Goal: Information Seeking & Learning: Learn about a topic

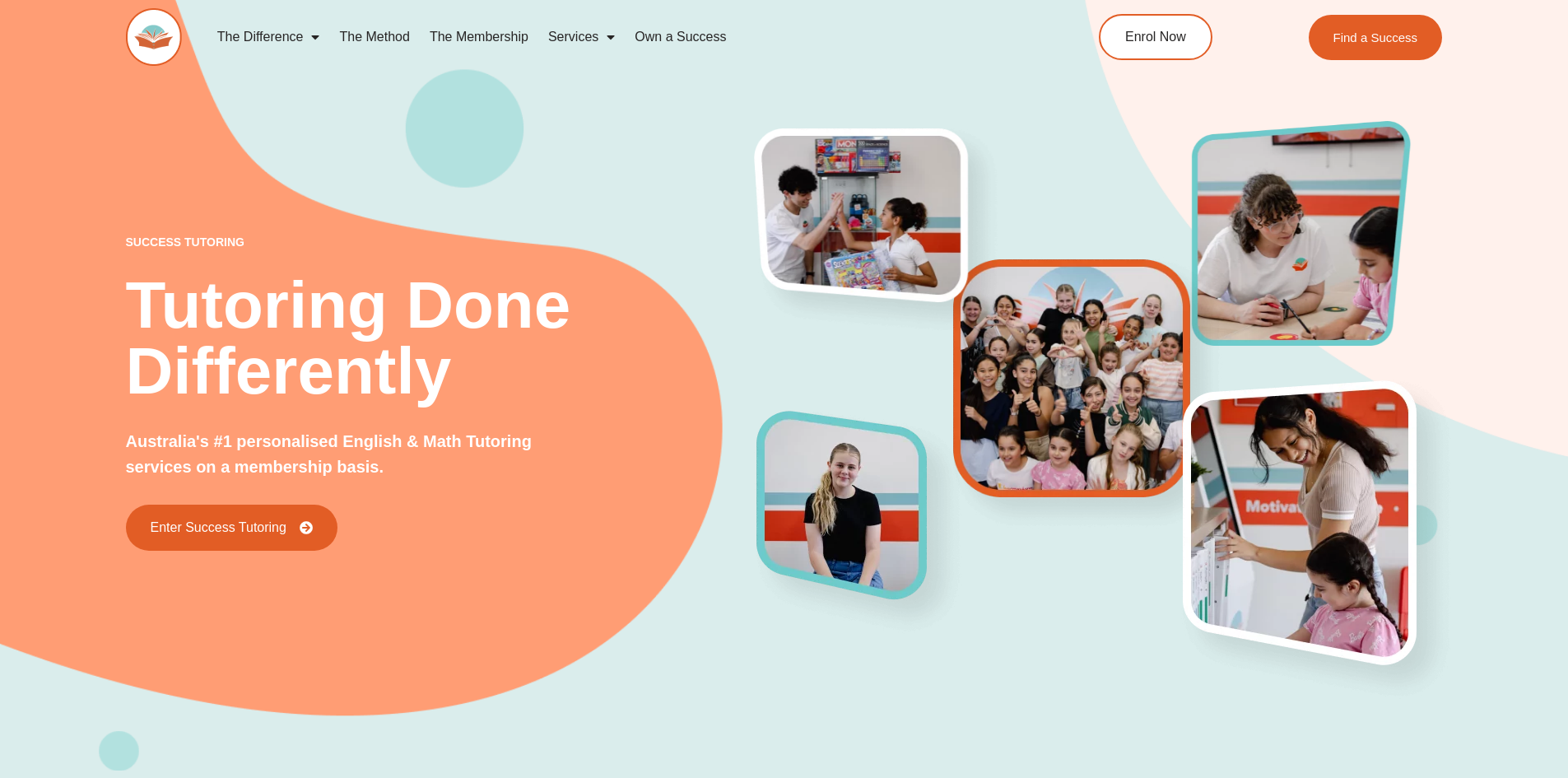
click at [1035, 338] on img at bounding box center [1087, 393] width 281 height 282
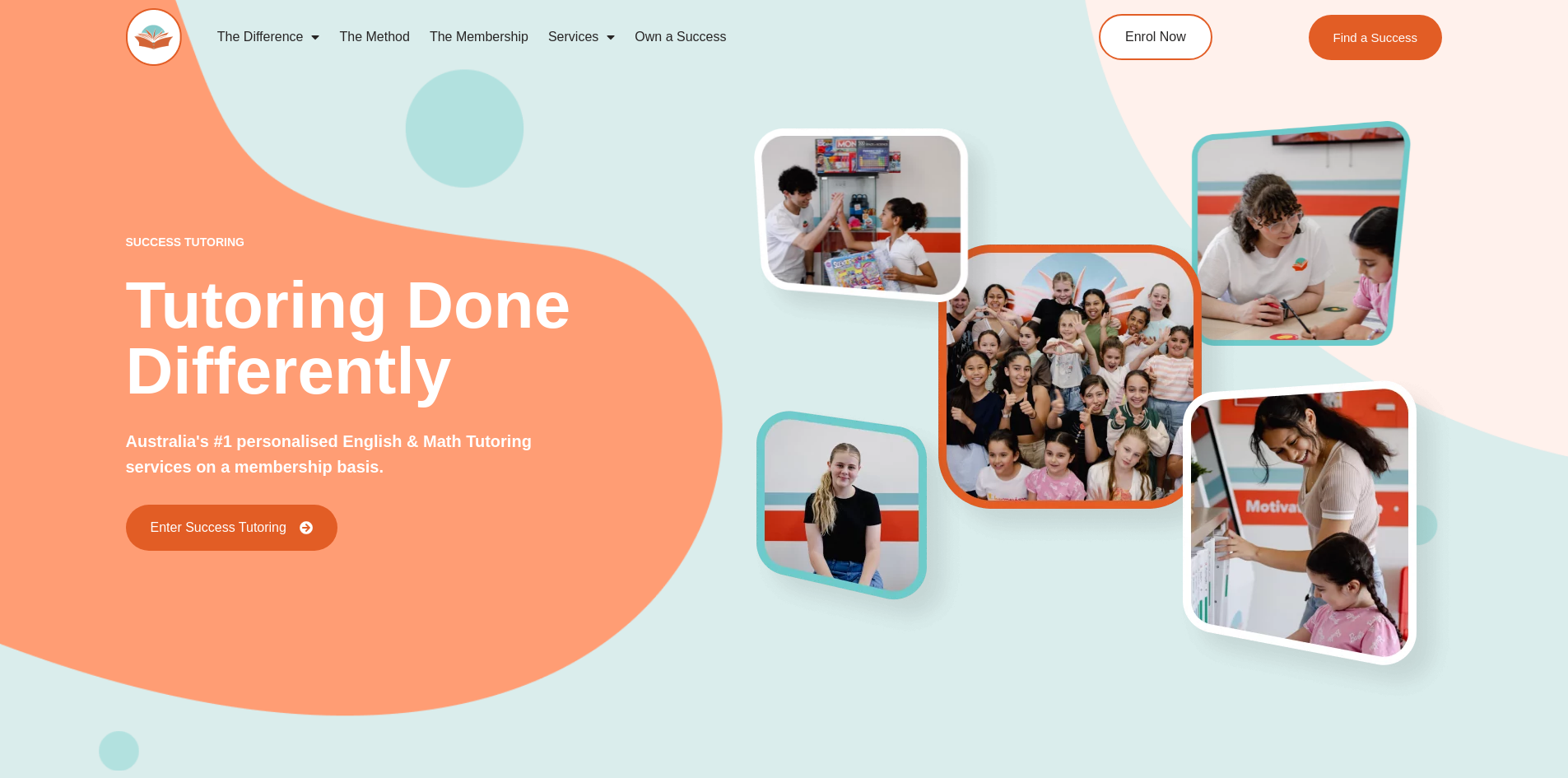
click at [572, 556] on div "success tutoring Tutoring Done Differently Australia's #1 personalised English …" at bounding box center [784, 359] width 1317 height 824
click at [1079, 647] on div "success tutoring Tutoring Done Differently Australia's #1 personalised English …" at bounding box center [784, 359] width 1317 height 824
drag, startPoint x: 258, startPoint y: 613, endPoint x: 274, endPoint y: 343, distance: 270.5
click at [996, 616] on div "success tutoring Tutoring Done Differently Australia's #1 personalised English …" at bounding box center [784, 359] width 1317 height 824
click at [1344, 43] on span "Find a Success" at bounding box center [1377, 37] width 89 height 14
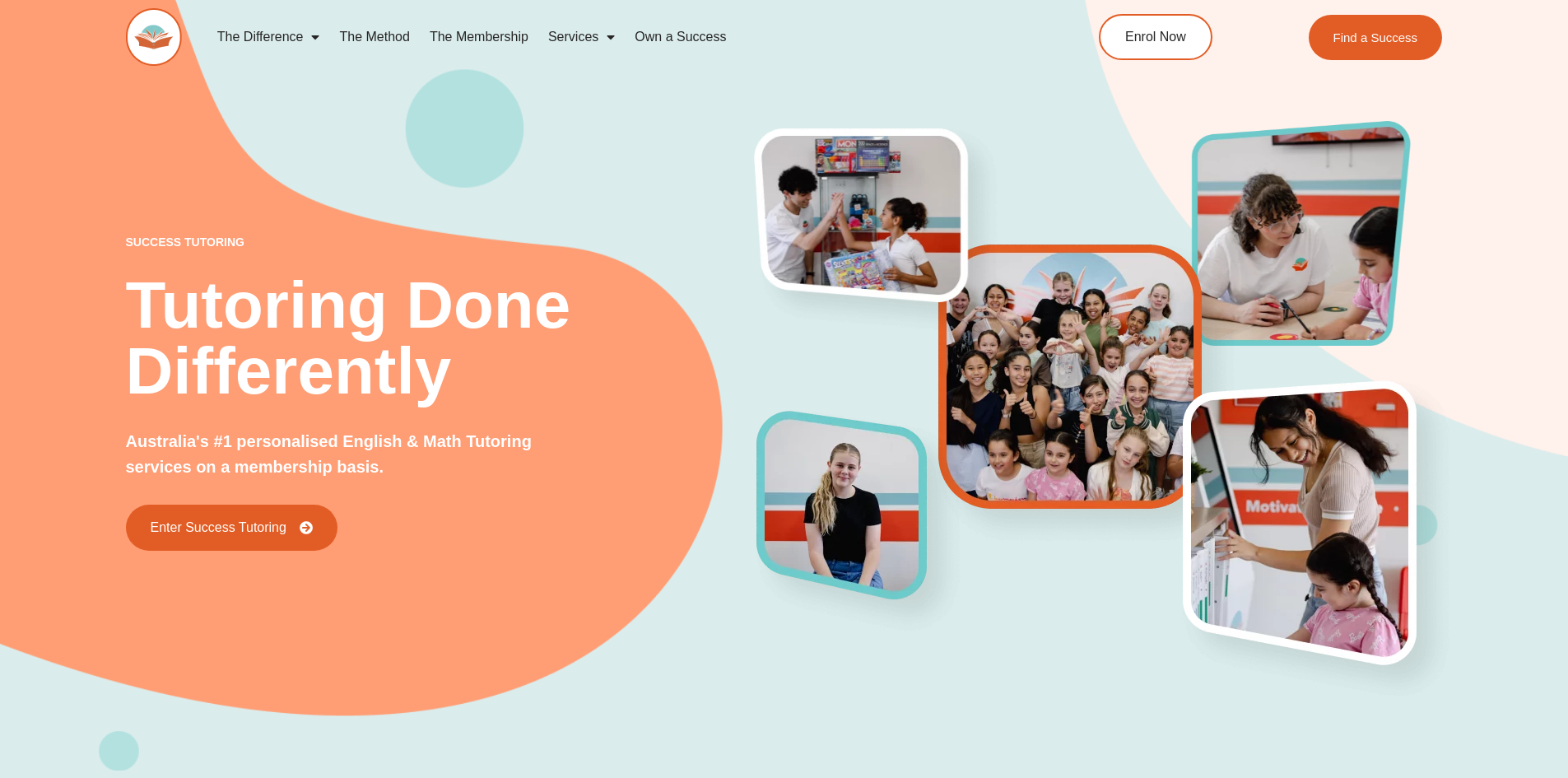
click at [955, 672] on div "success tutoring Tutoring Done Differently Australia's #1 personalised English …" at bounding box center [784, 359] width 1317 height 824
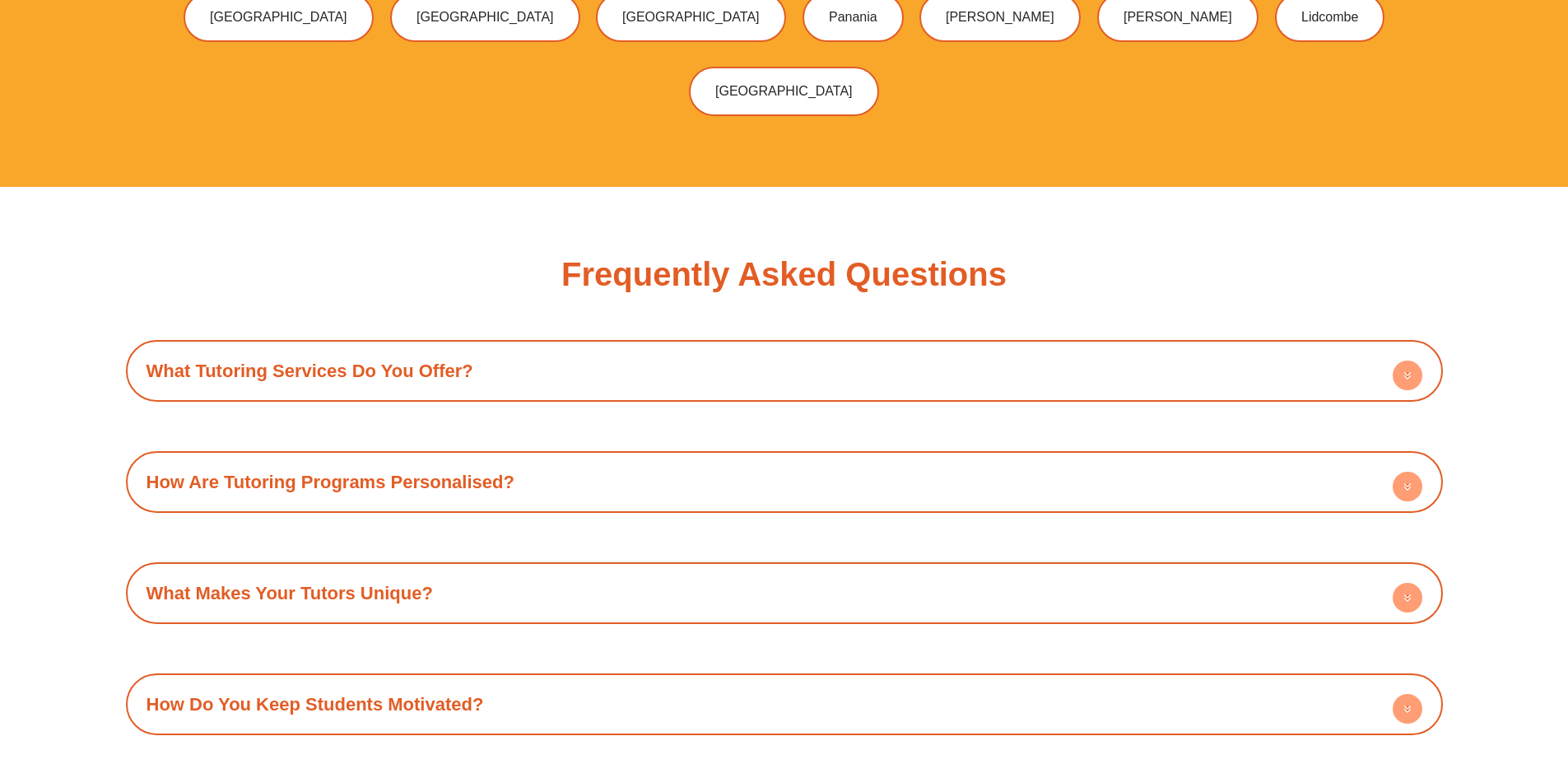
scroll to position [5843, 0]
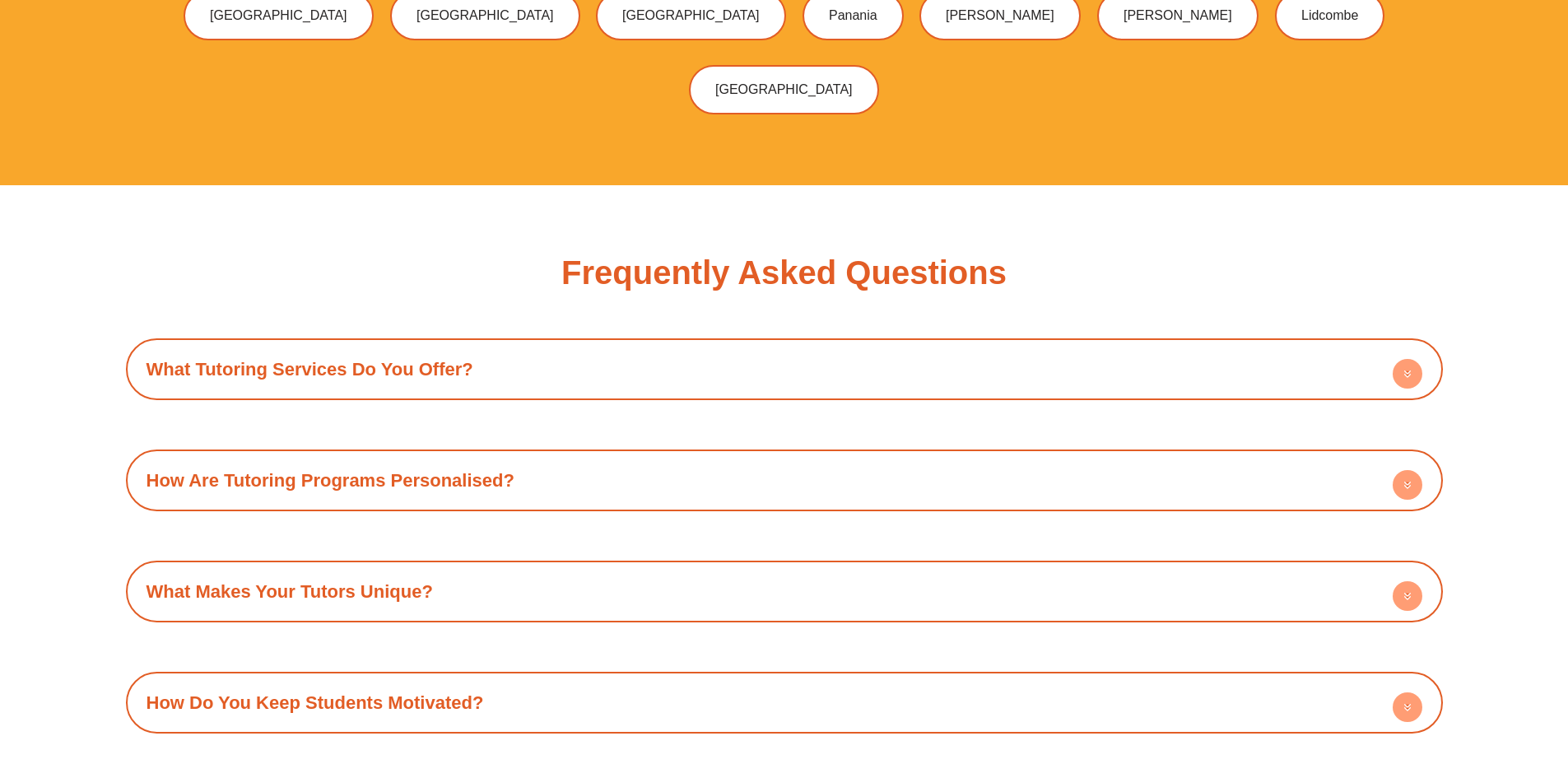
click at [459, 359] on link "What Tutoring Services Do You Offer?" at bounding box center [309, 369] width 326 height 21
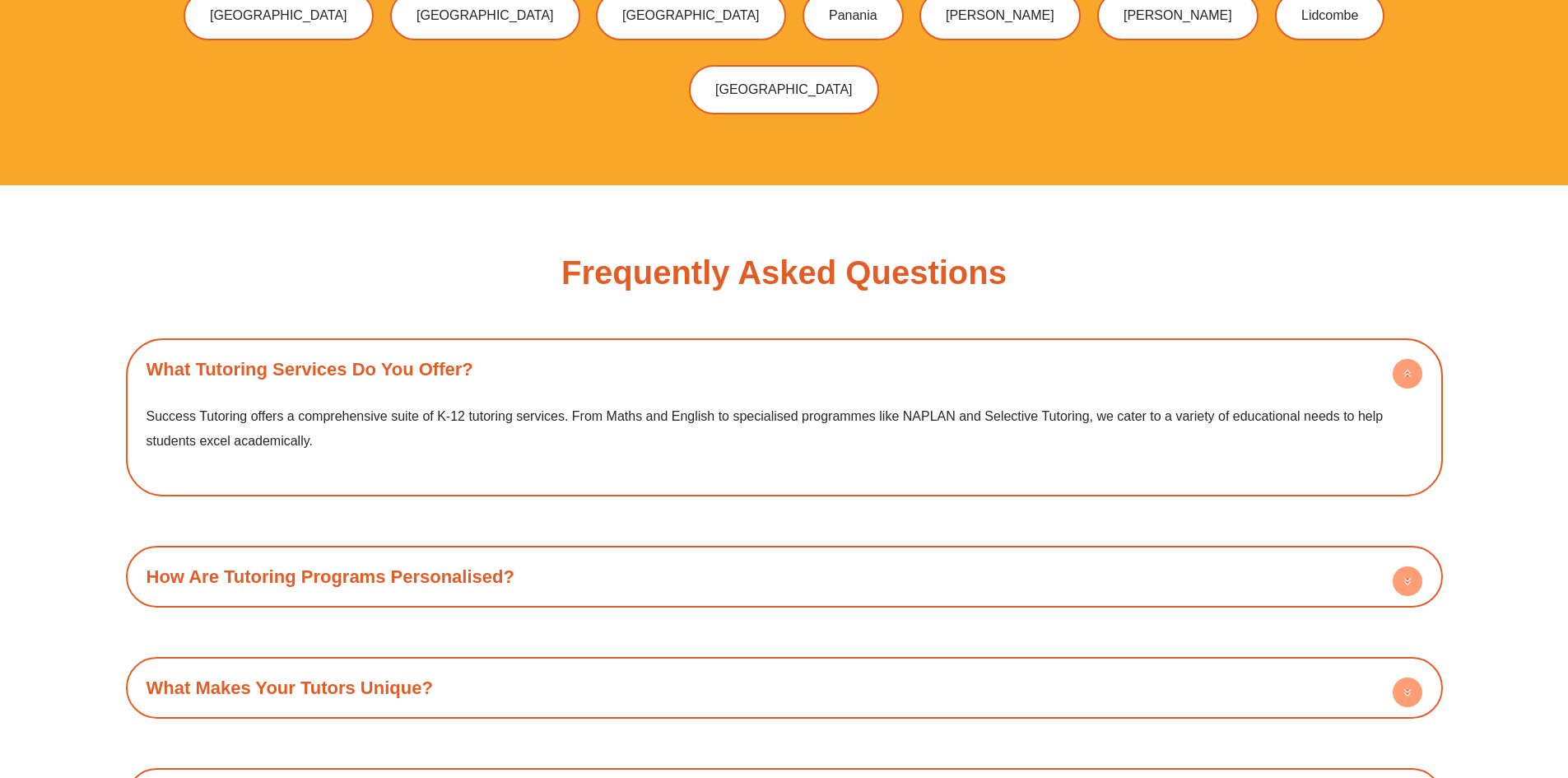
click at [459, 359] on link "What Tutoring Services Do You Offer?" at bounding box center [309, 369] width 326 height 21
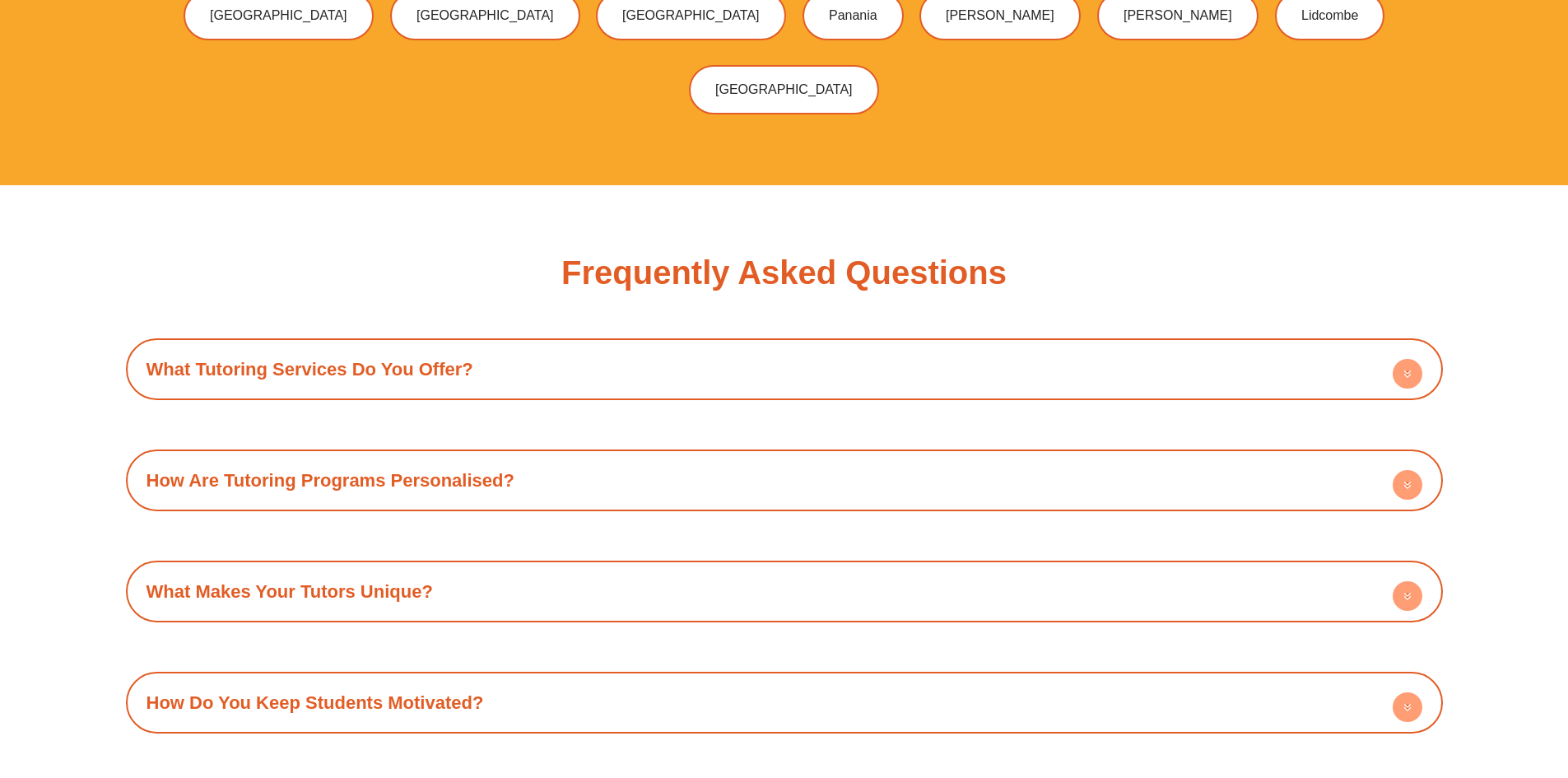
click at [408, 458] on div "How Are Tutoring Programs Personalised?" at bounding box center [784, 481] width 1300 height 45
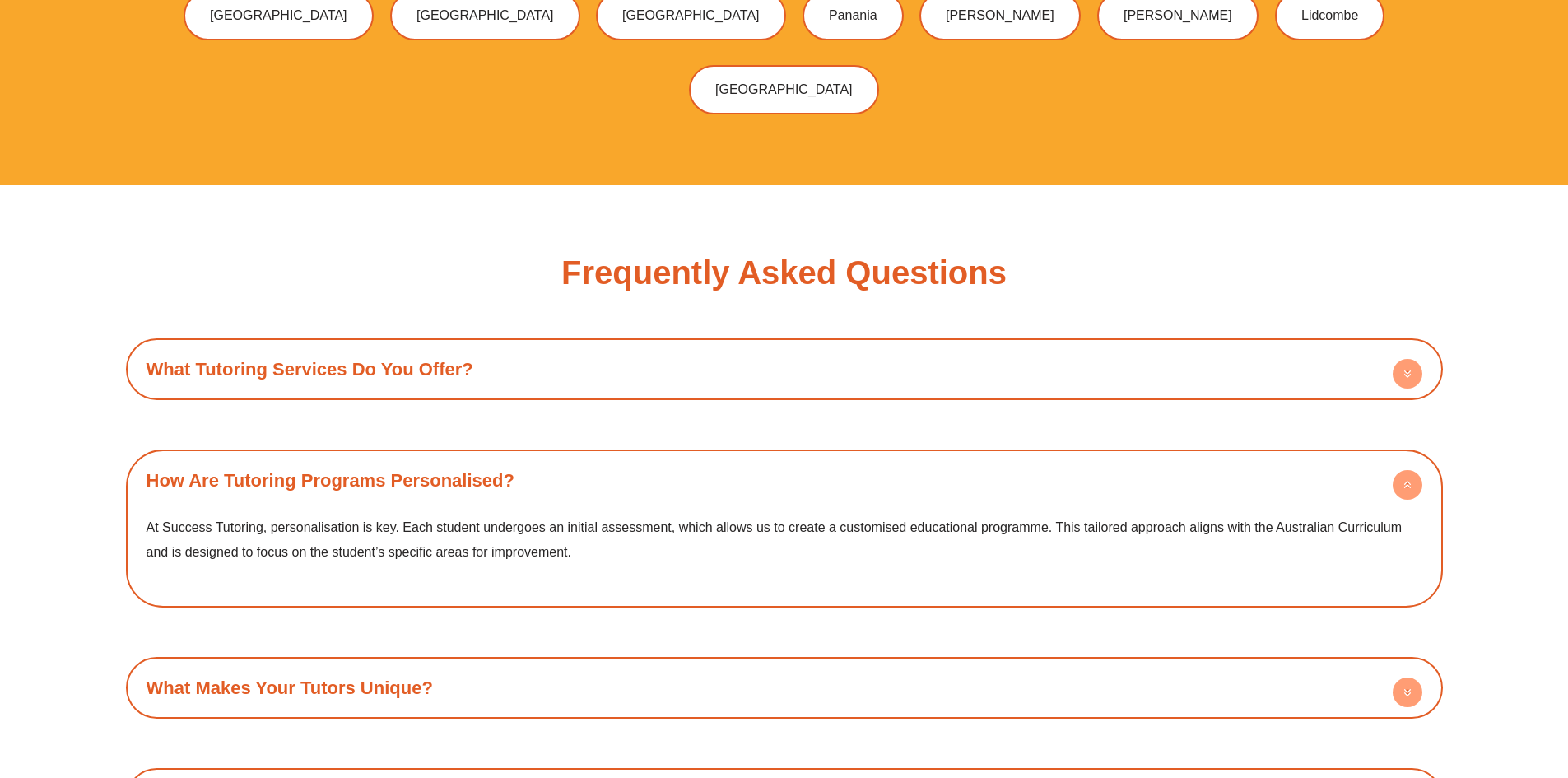
click at [408, 458] on div "How Are Tutoring Programs Personalised?" at bounding box center [784, 481] width 1300 height 45
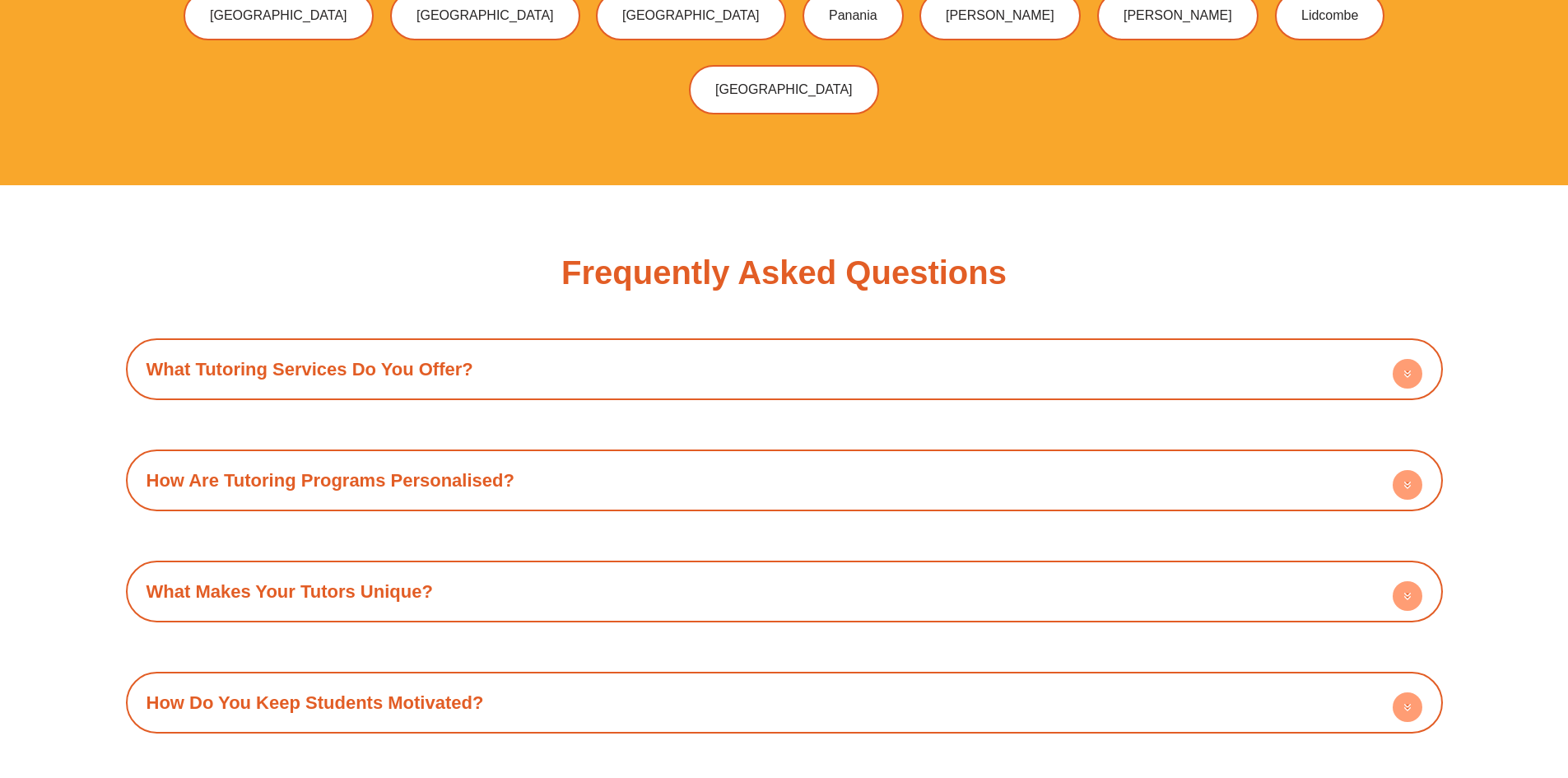
click at [350, 569] on div "What Makes Your Tutors Unique?" at bounding box center [784, 591] width 1300 height 45
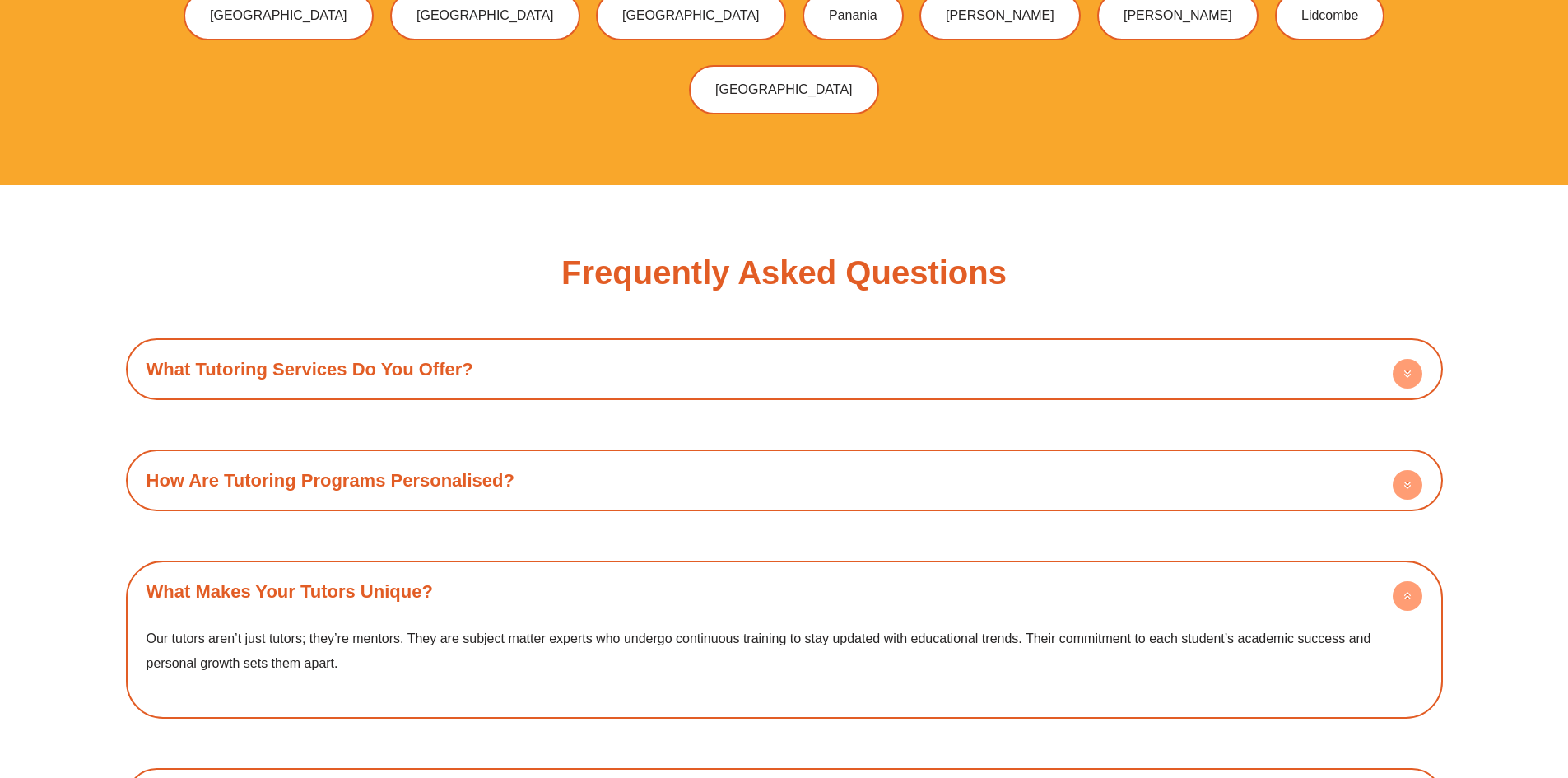
click at [367, 569] on div "What Makes Your Tutors Unique?" at bounding box center [784, 591] width 1300 height 45
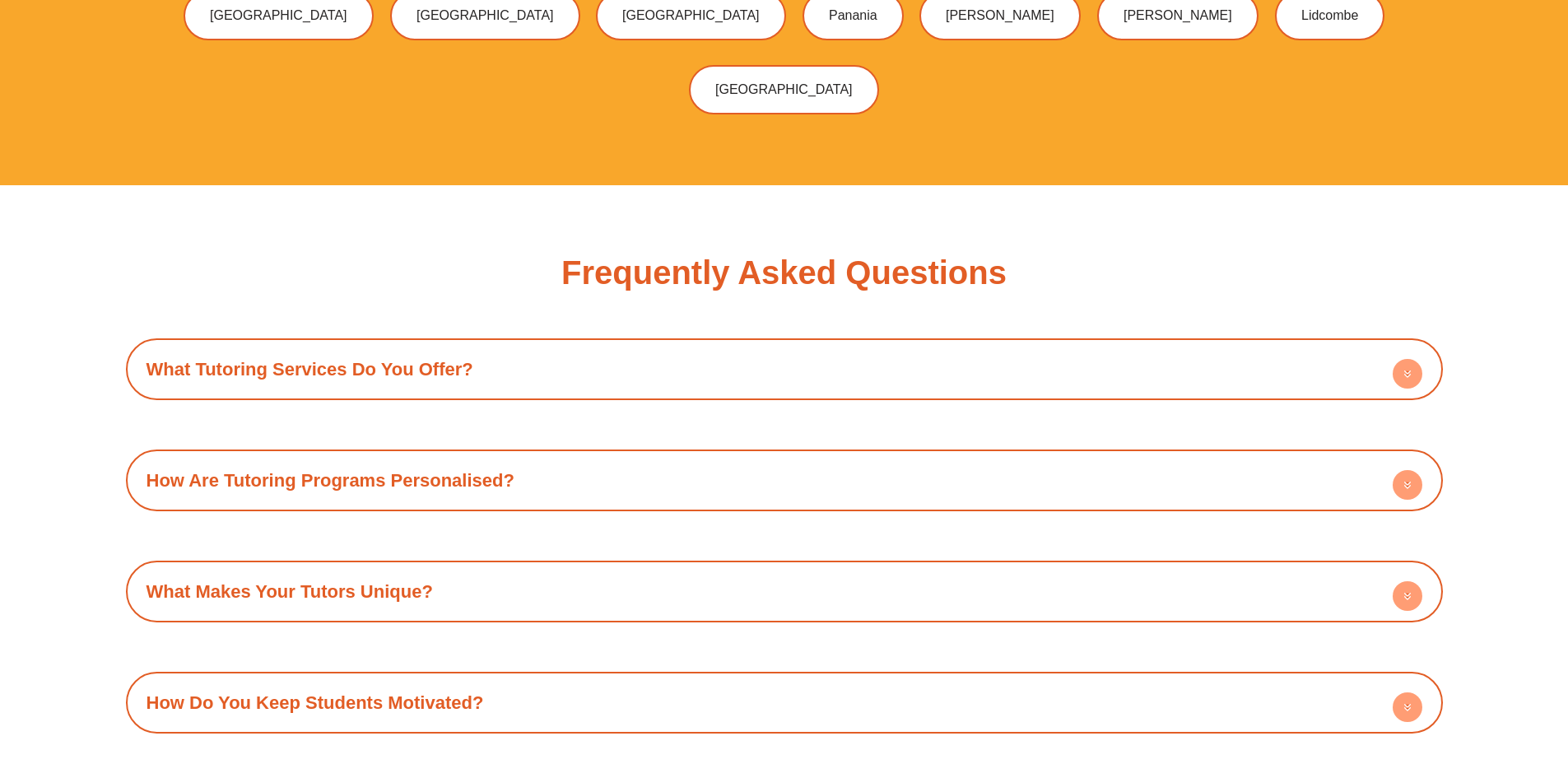
scroll to position [6008, 0]
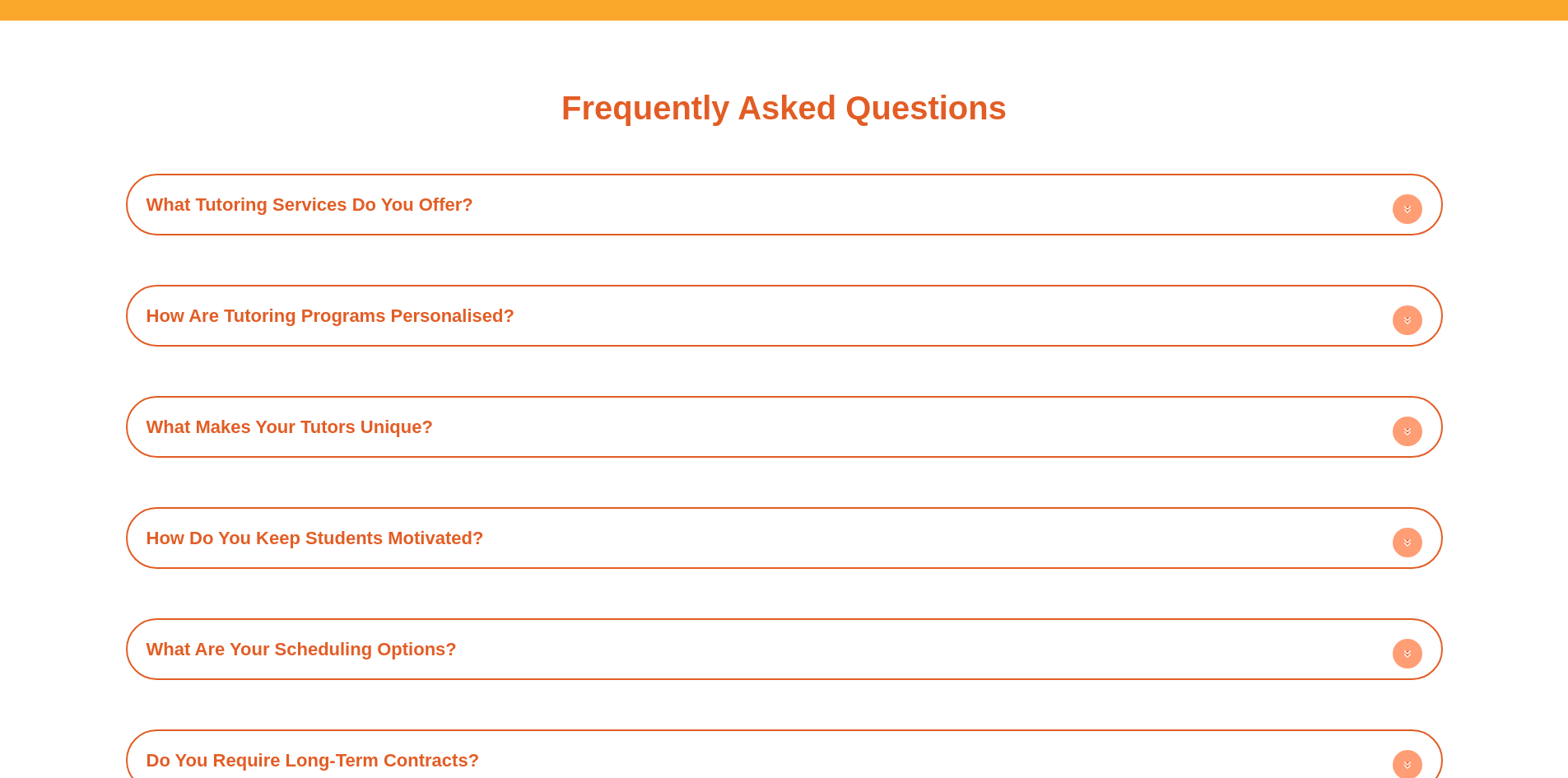
click at [386, 527] on link "How Do You Keep Students Motivated?" at bounding box center [315, 537] width 337 height 21
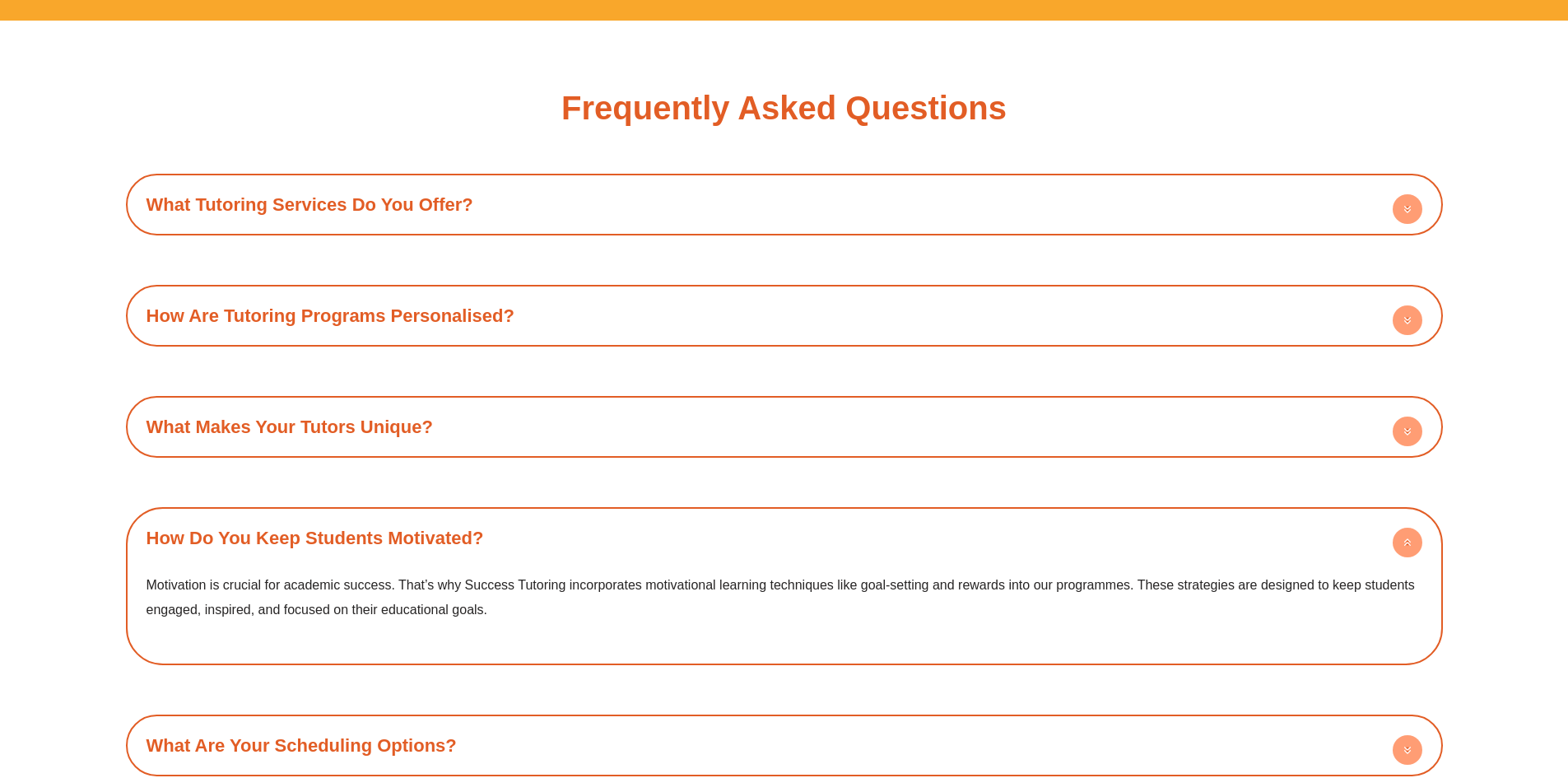
click at [386, 527] on link "How Do You Keep Students Motivated?" at bounding box center [315, 537] width 337 height 21
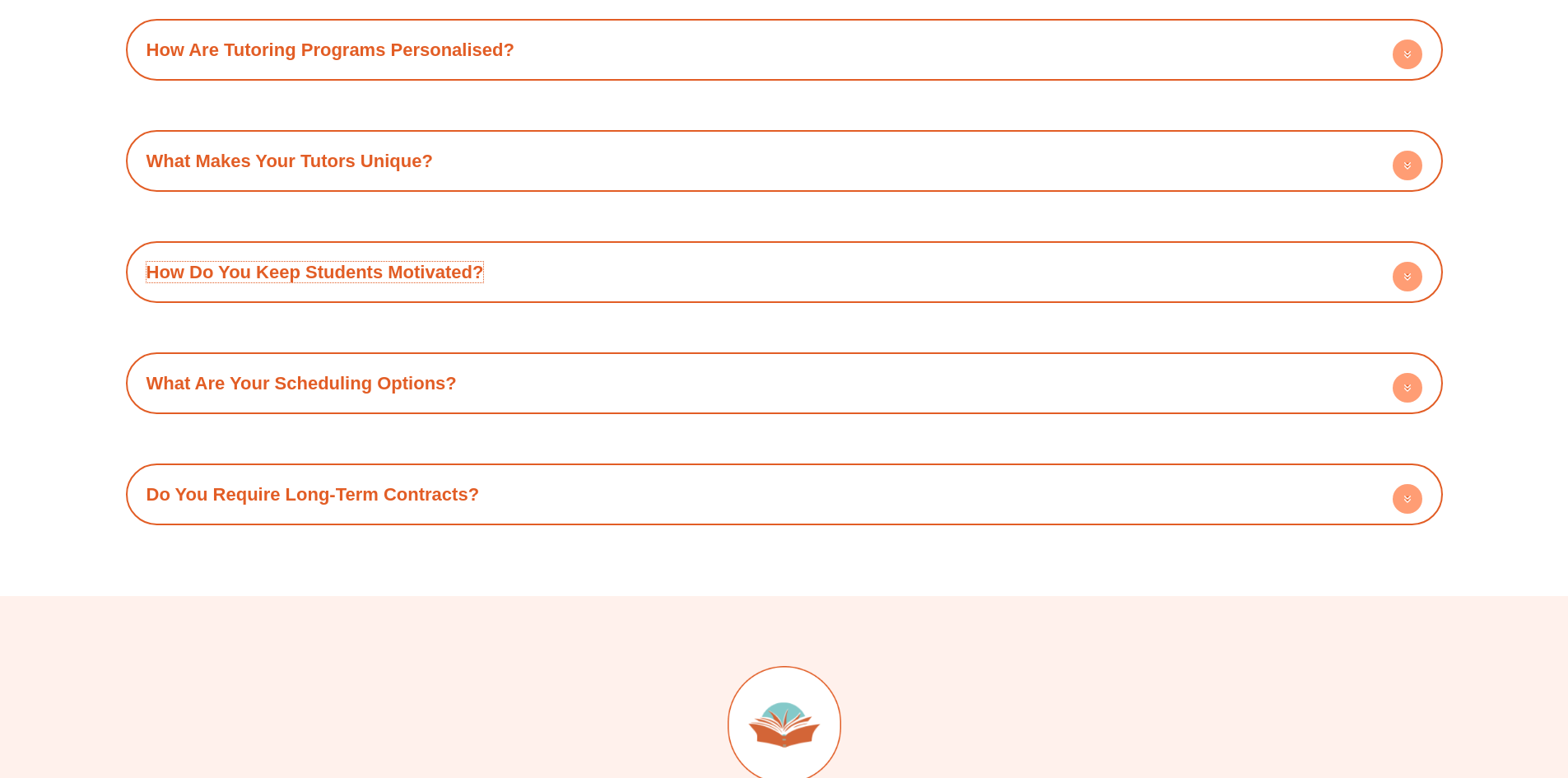
scroll to position [6337, 0]
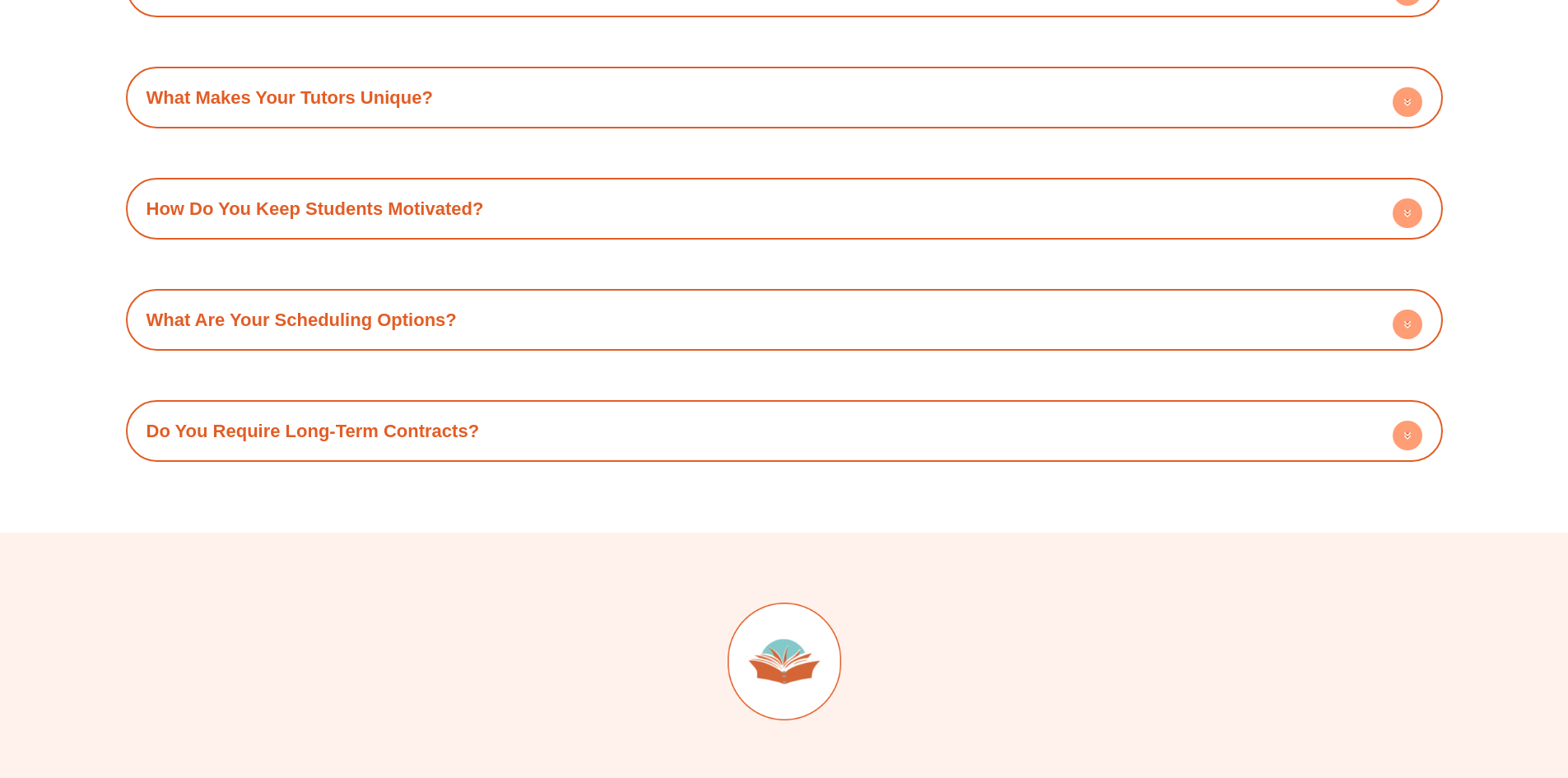
click at [405, 408] on div "Do You Require Long-Term Contracts?" at bounding box center [784, 431] width 1300 height 45
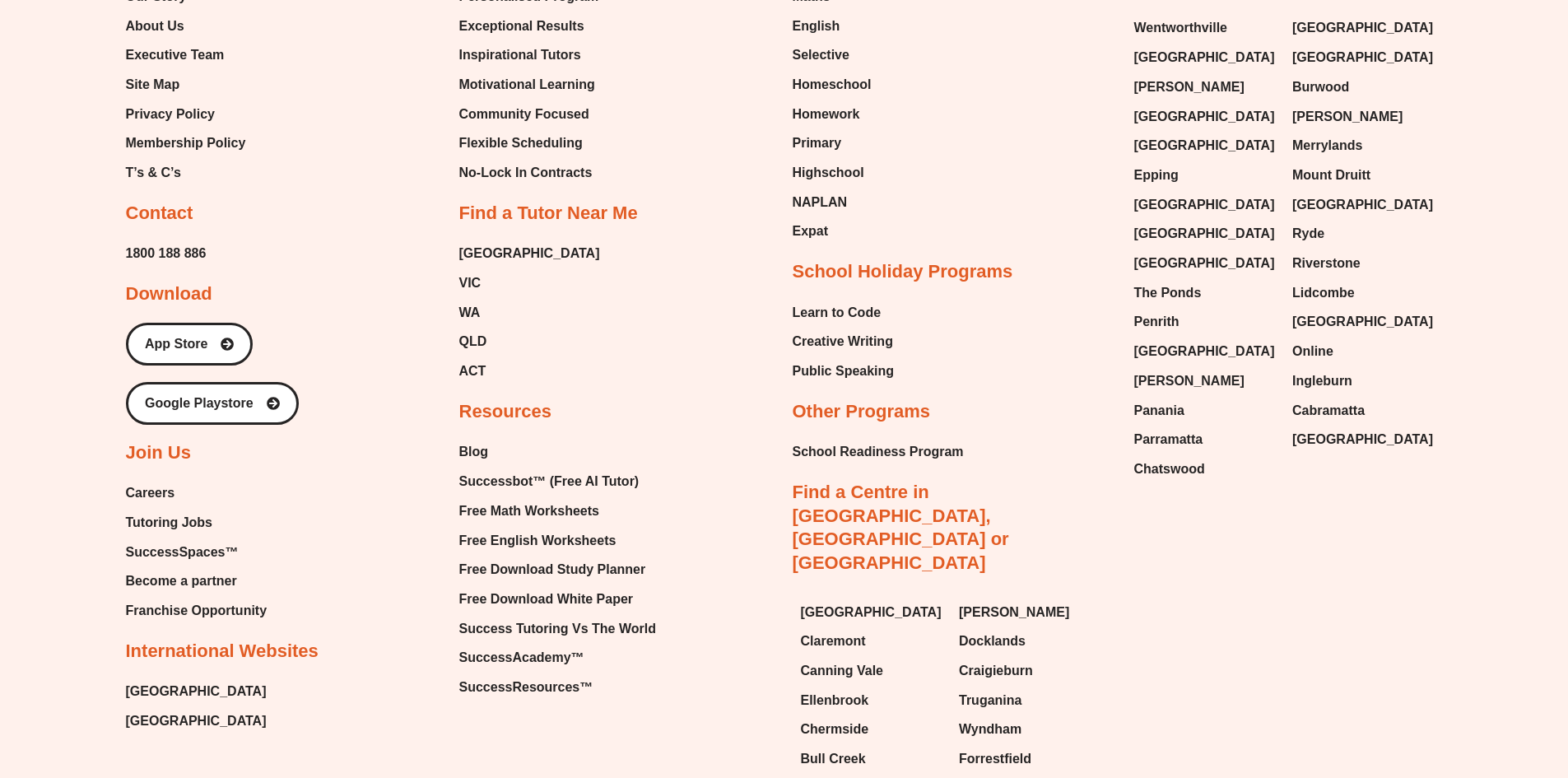
scroll to position [7407, 0]
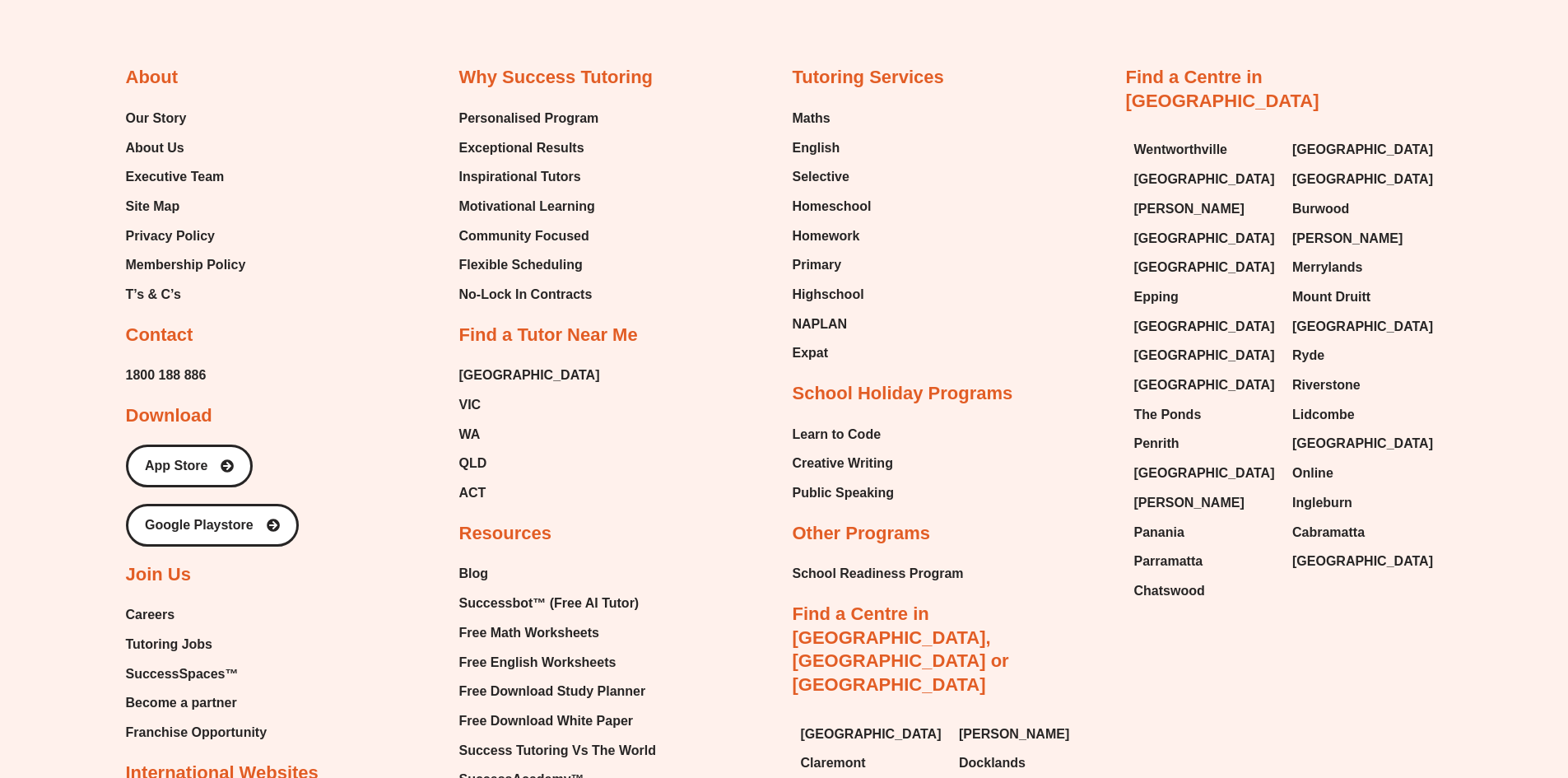
scroll to position [7142, 0]
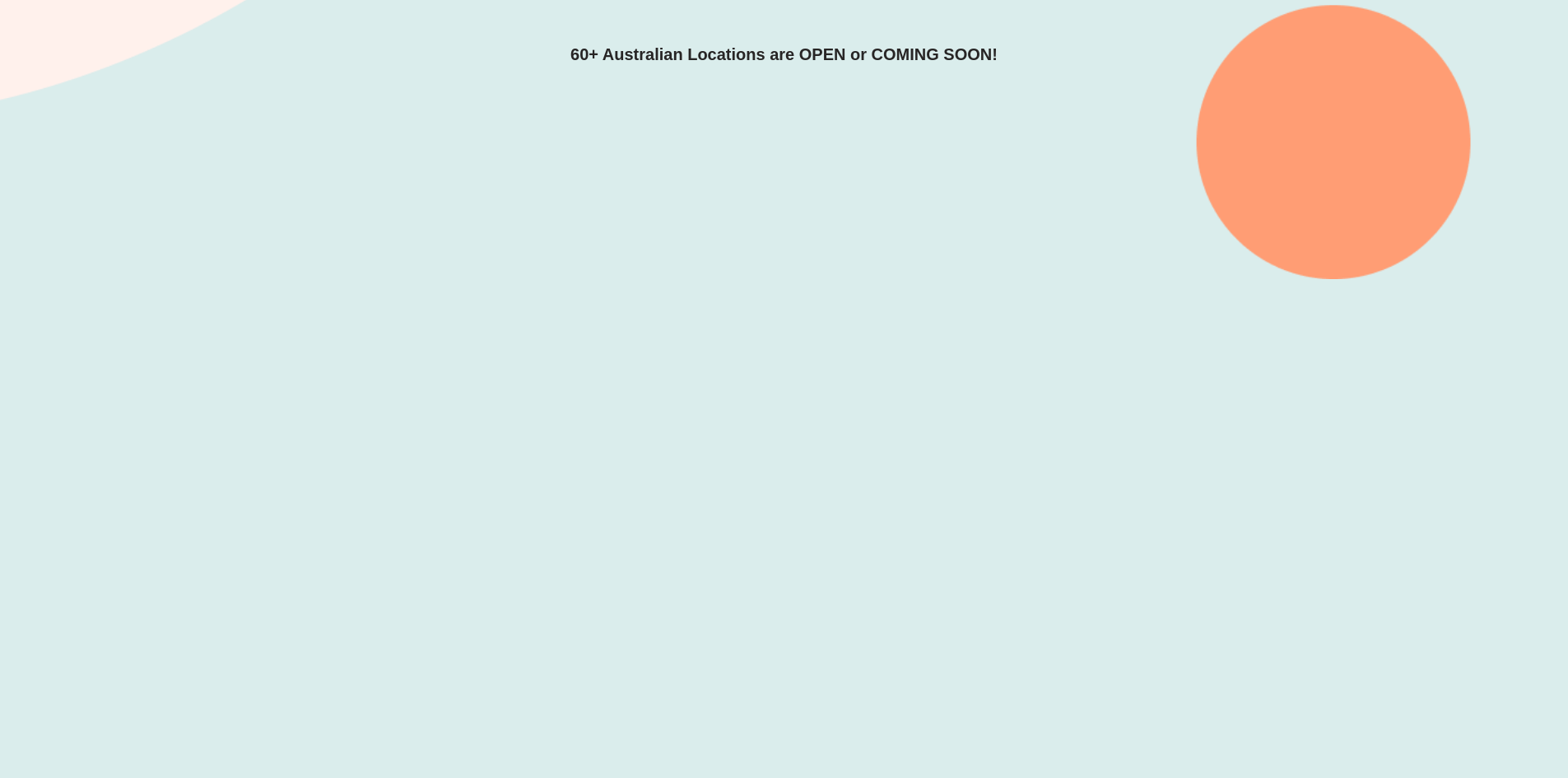
scroll to position [572, 0]
